Goal: Find specific fact

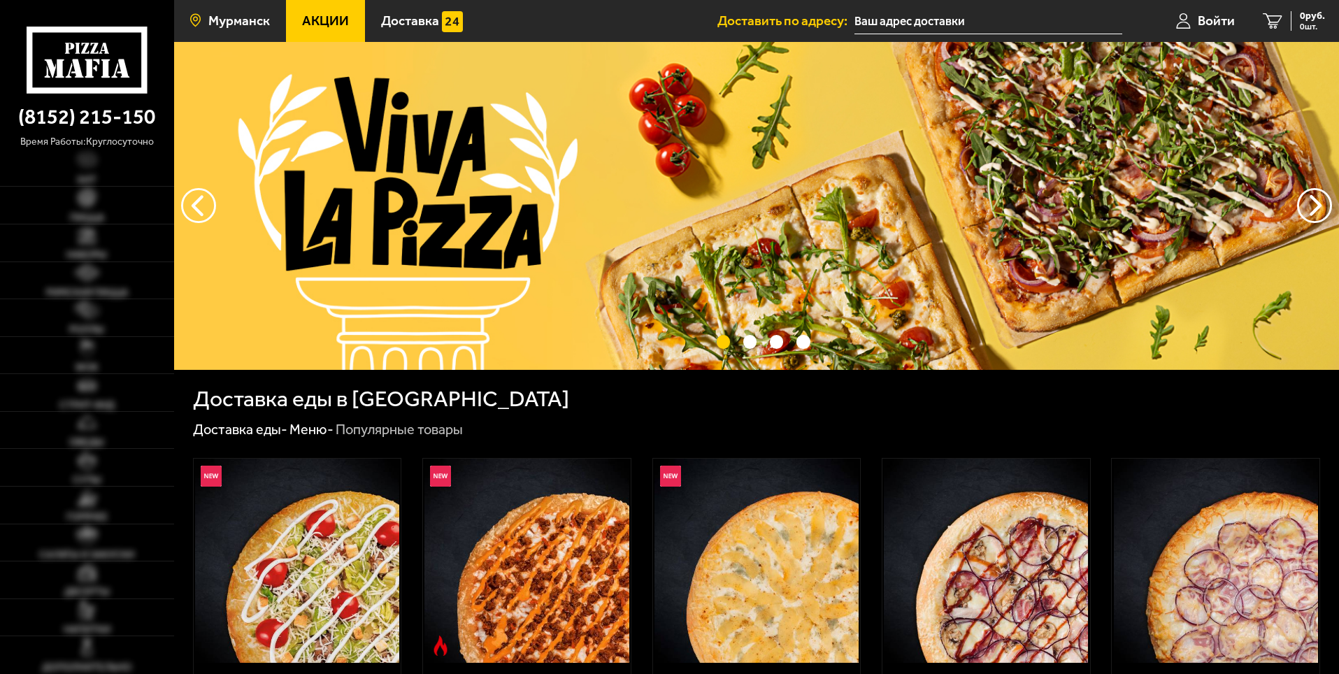
click at [248, 21] on span "Мурманск" at bounding box center [239, 20] width 62 height 13
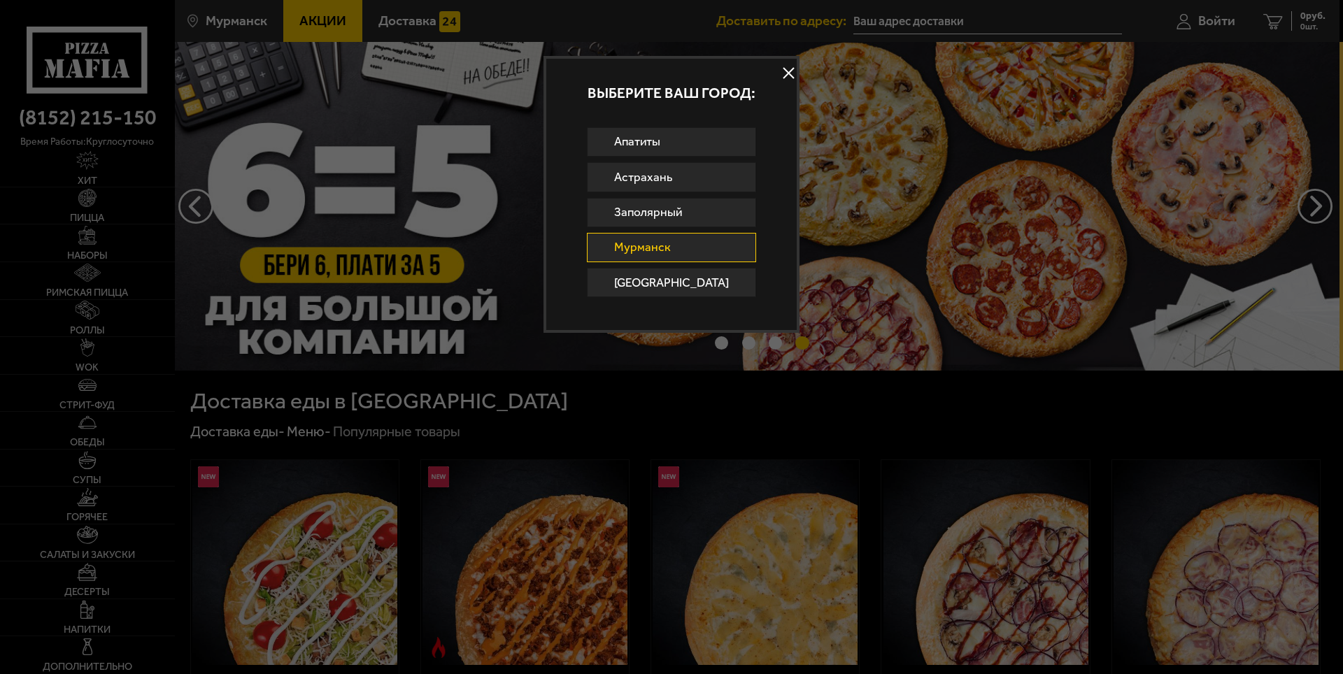
click at [779, 69] on button at bounding box center [788, 73] width 21 height 21
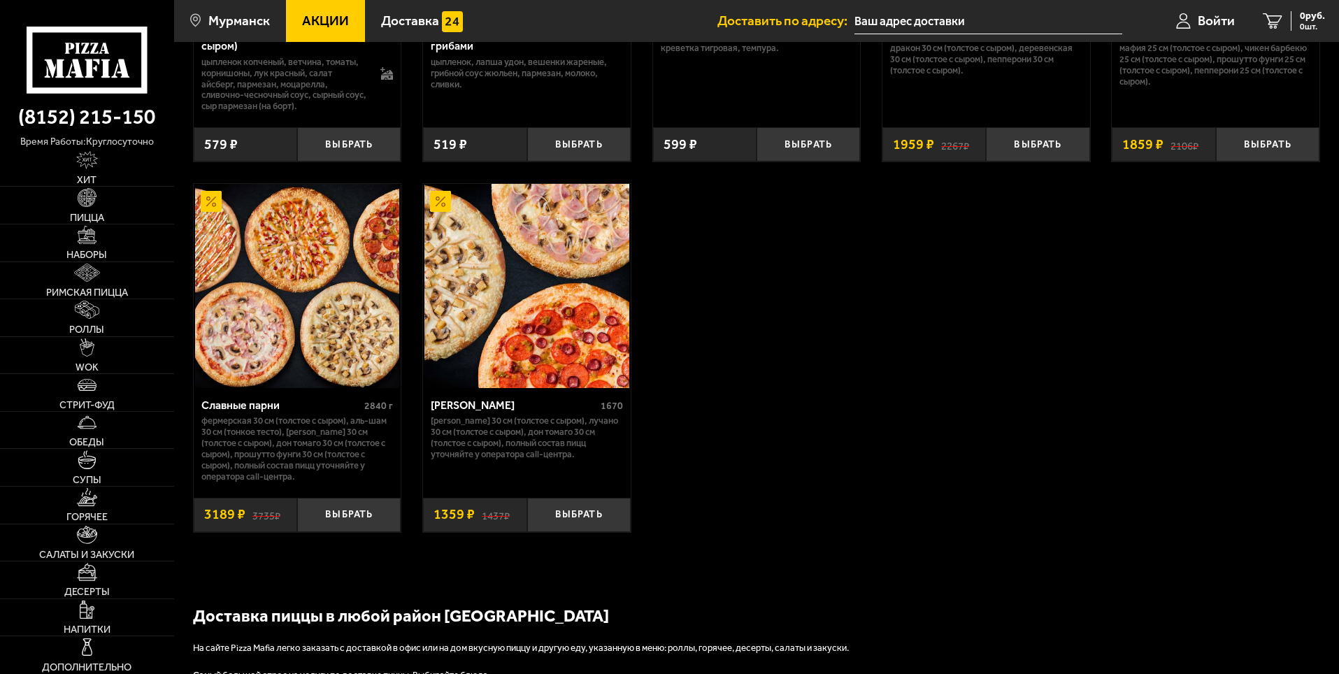
scroll to position [1960, 0]
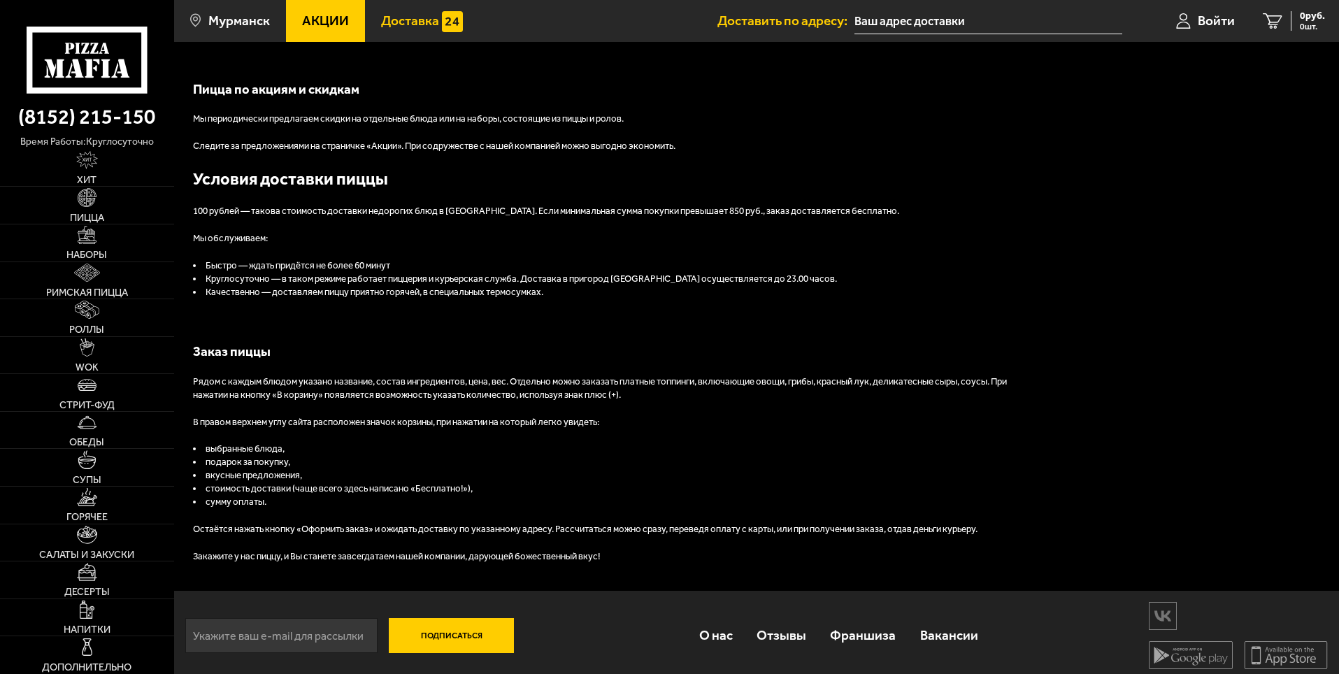
click at [434, 15] on span "Доставка" at bounding box center [410, 20] width 58 height 13
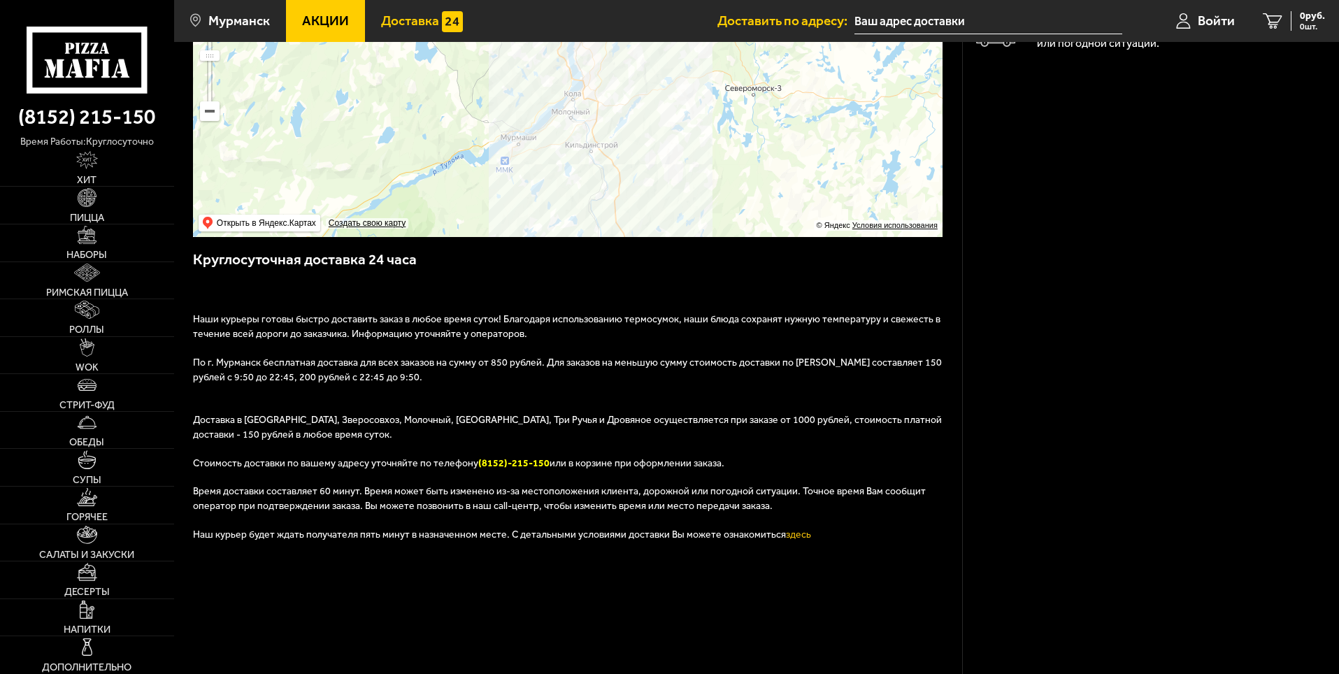
scroll to position [343, 0]
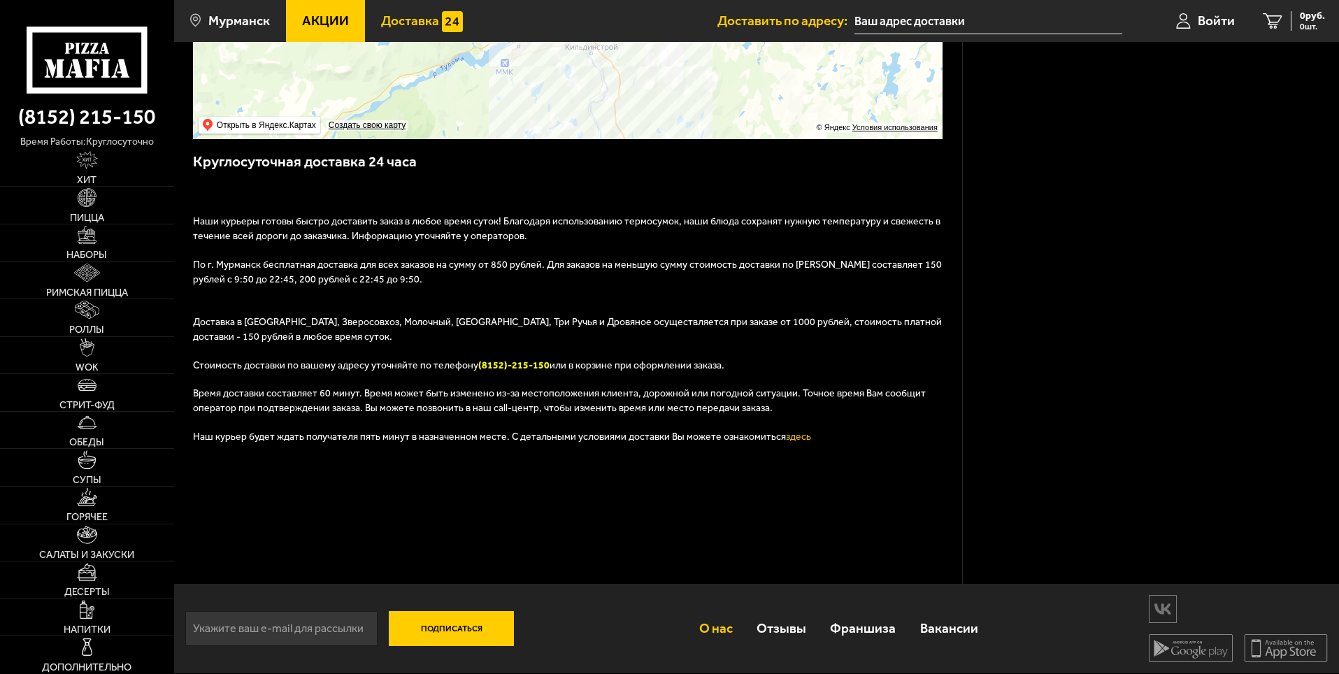
click at [721, 631] on link "О нас" at bounding box center [715, 628] width 57 height 45
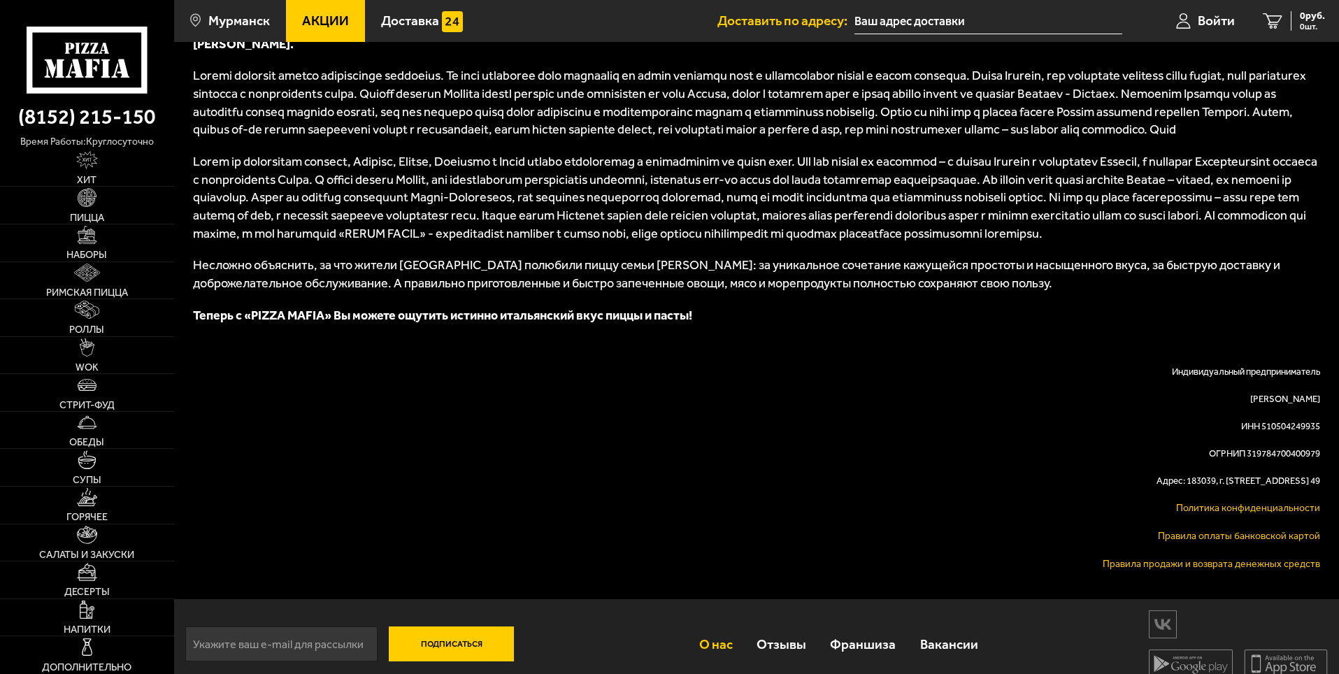
scroll to position [682, 0]
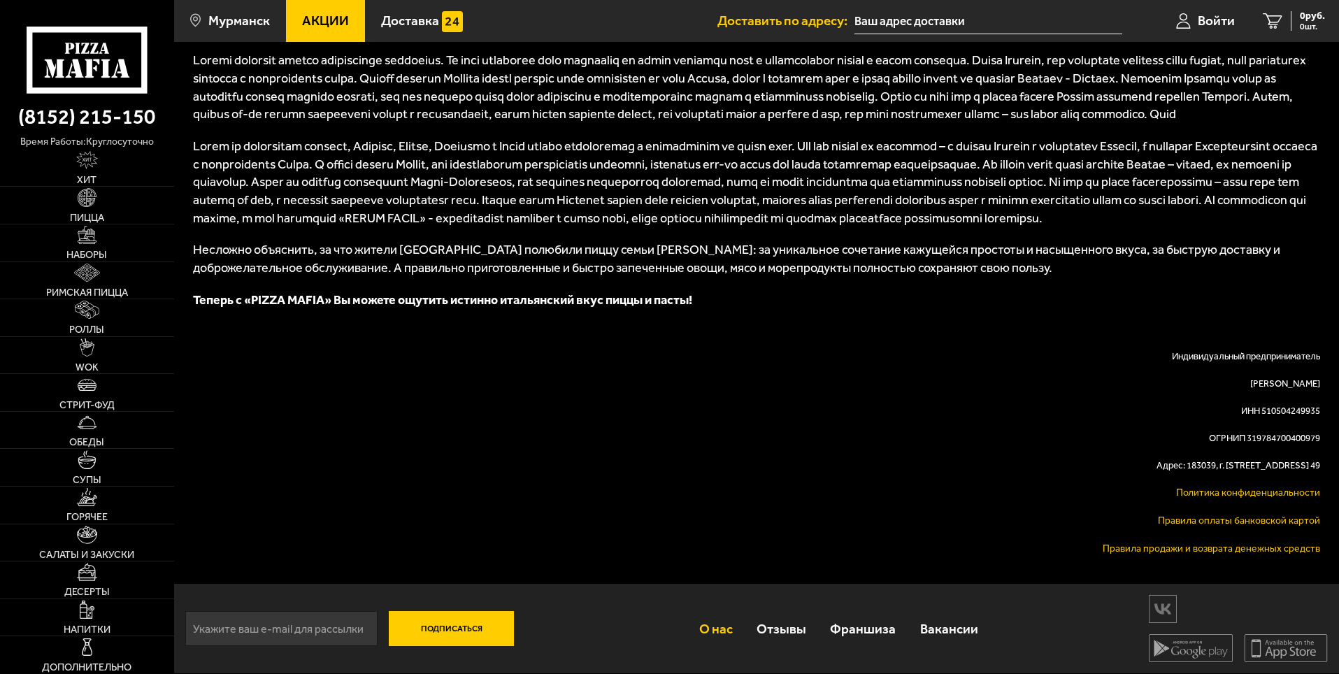
drag, startPoint x: 1189, startPoint y: 386, endPoint x: 1325, endPoint y: 382, distance: 136.4
copy p "[PERSON_NAME]"
drag, startPoint x: 1260, startPoint y: 411, endPoint x: 1321, endPoint y: 409, distance: 60.9
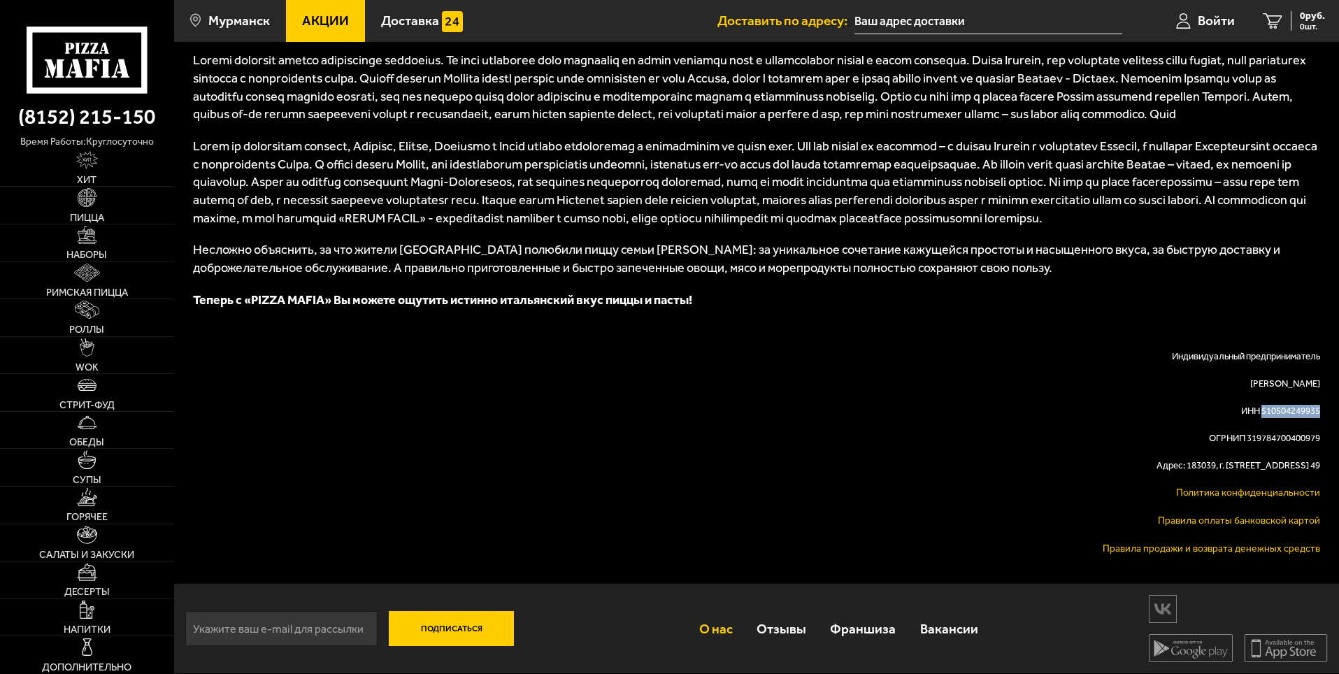
copy p "510504249935"
drag, startPoint x: 1183, startPoint y: 385, endPoint x: 1310, endPoint y: 386, distance: 127.3
click at [1300, 384] on p "[PERSON_NAME]" at bounding box center [756, 384] width 1127 height 13
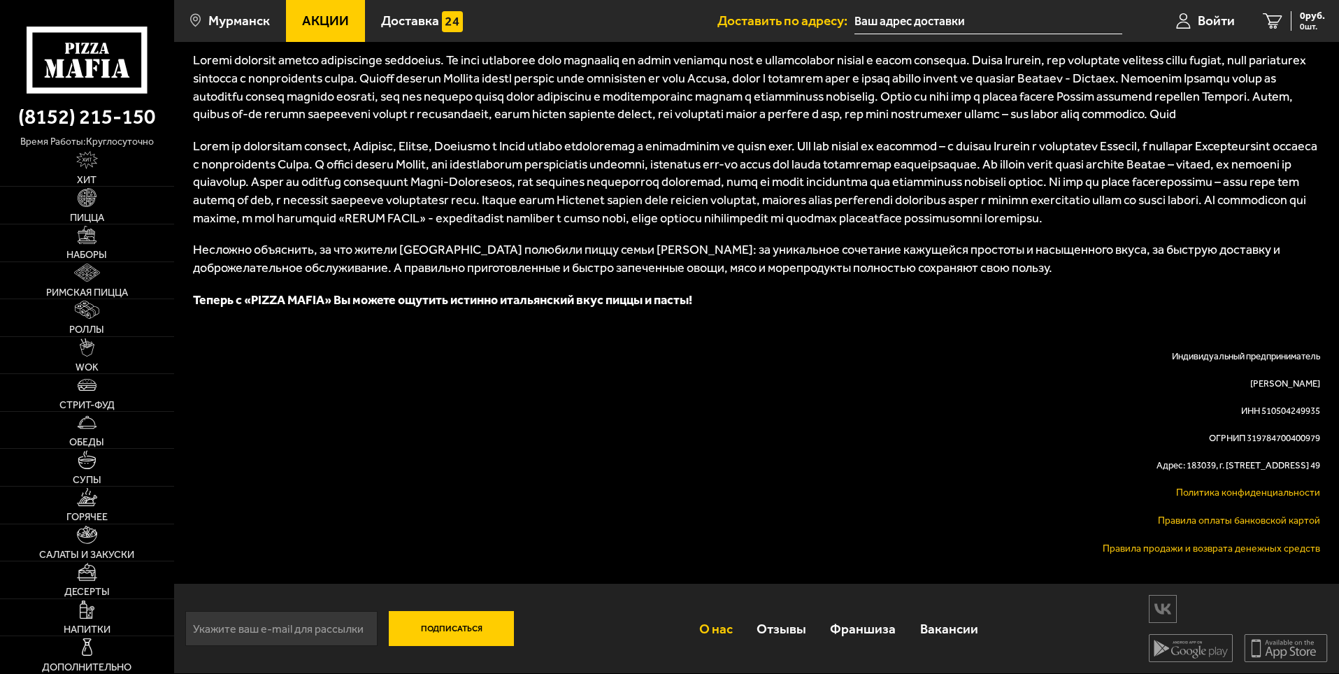
drag, startPoint x: 1190, startPoint y: 383, endPoint x: 1320, endPoint y: 384, distance: 130.1
copy p "[PERSON_NAME]"
